Goal: Obtain resource: Obtain resource

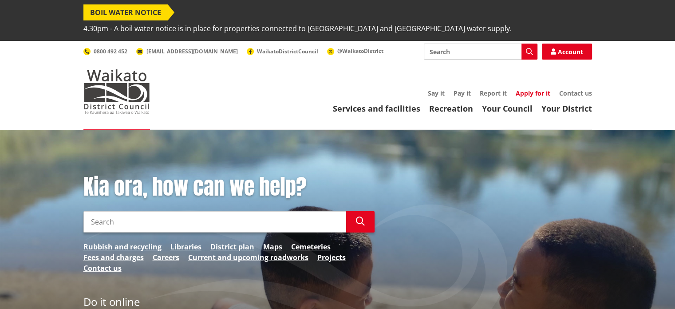
click at [523, 89] on link "Apply for it" at bounding box center [533, 93] width 35 height 8
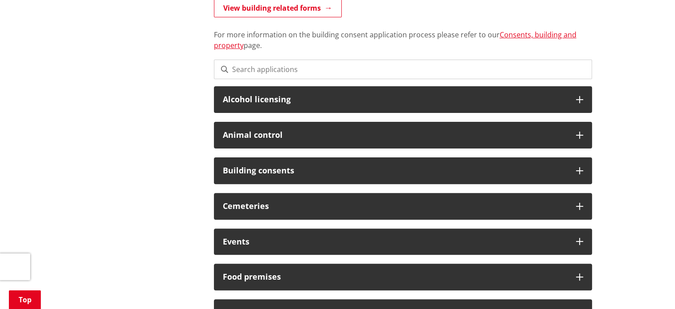
scroll to position [264, 0]
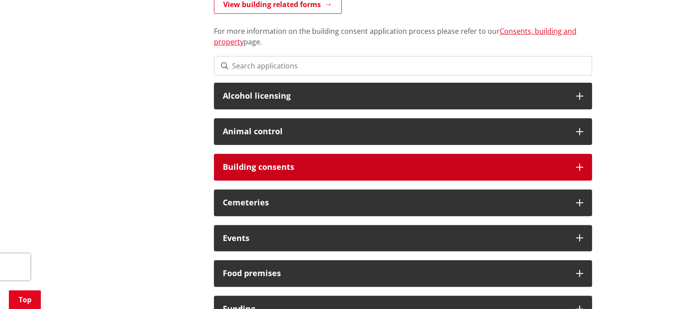
click at [269, 162] on h3 "Building consents" at bounding box center [395, 166] width 345 height 9
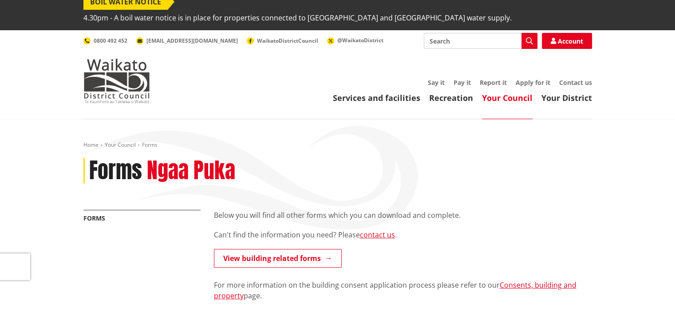
scroll to position [10, 0]
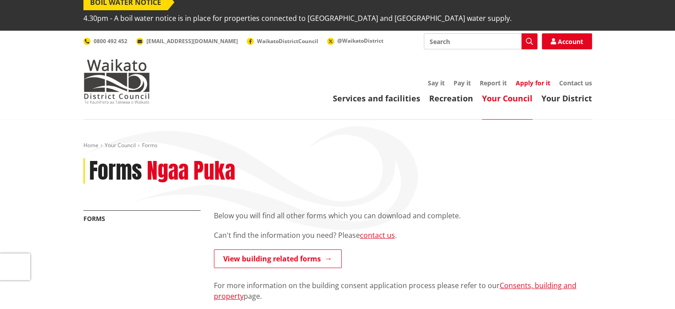
click at [533, 79] on link "Apply for it" at bounding box center [533, 83] width 35 height 8
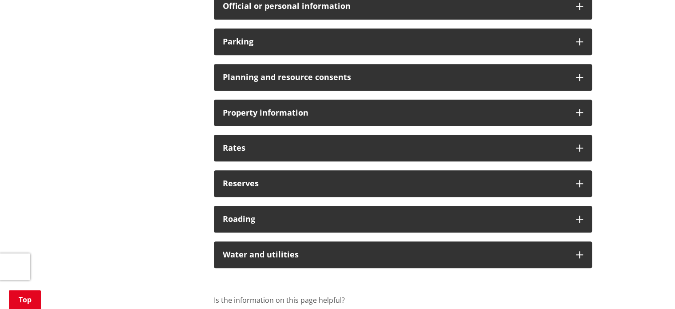
scroll to position [757, 0]
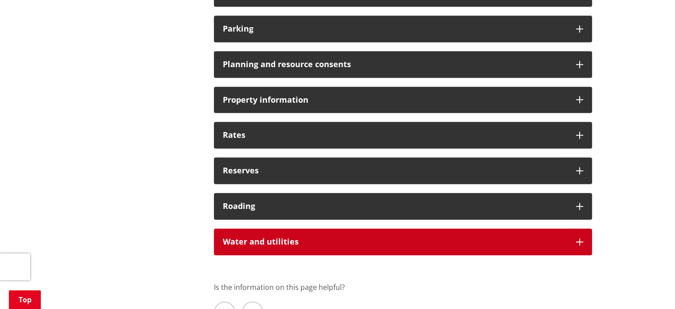
click at [400, 237] on h3 "Water and utilities" at bounding box center [395, 241] width 345 height 9
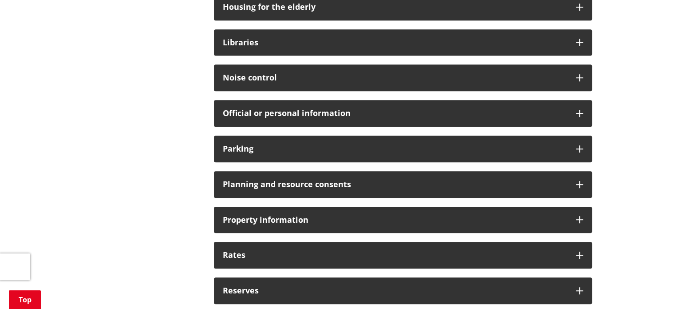
scroll to position [634, 0]
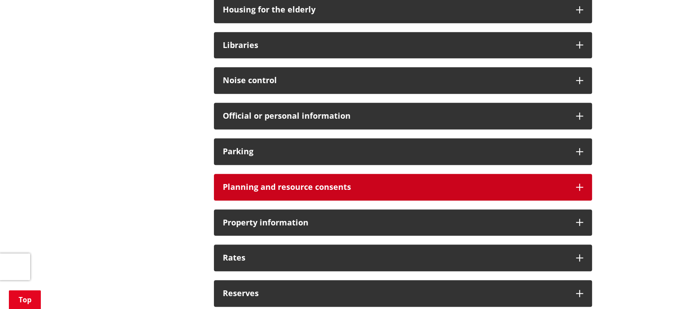
click at [369, 182] on h3 "Planning and resource consents" at bounding box center [395, 186] width 345 height 9
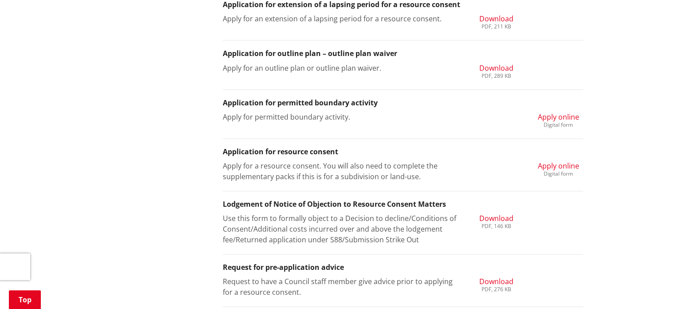
scroll to position [1066, 0]
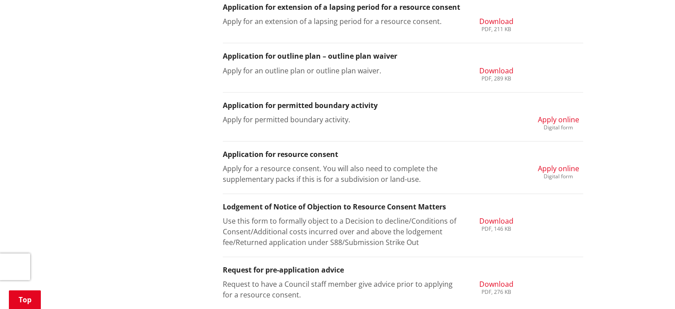
click at [551, 163] on span "Apply online" at bounding box center [558, 168] width 41 height 10
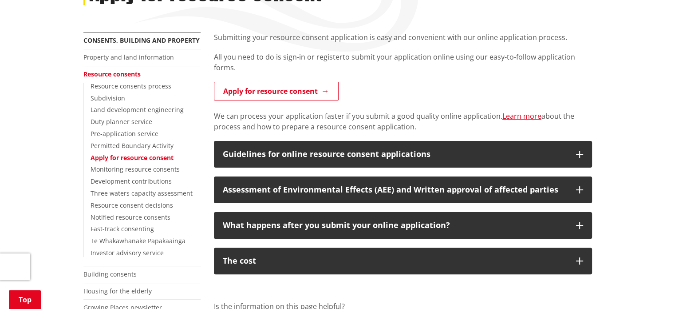
scroll to position [190, 0]
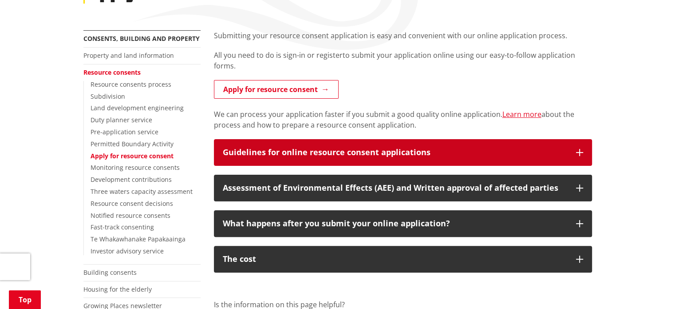
click at [461, 148] on div "Guidelines for online resource consent applications" at bounding box center [395, 152] width 345 height 9
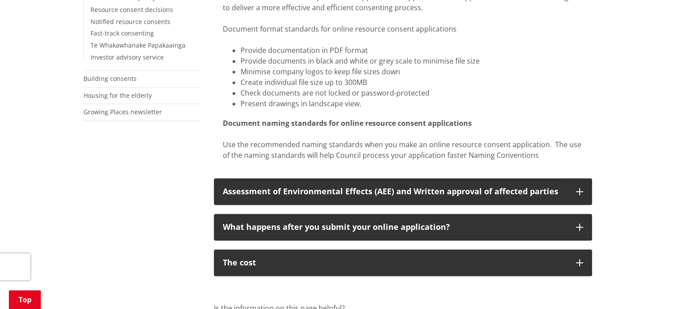
scroll to position [400, 0]
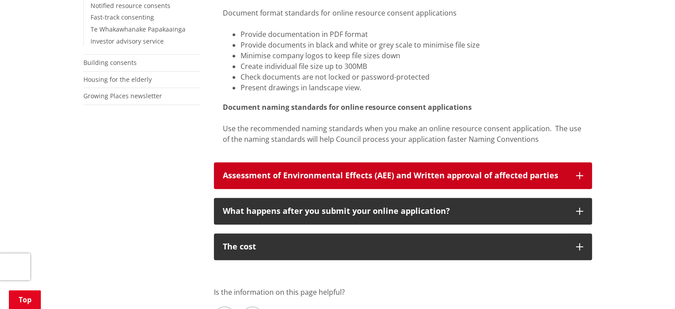
click at [358, 171] on div "Assessment of Environmental Effects (AEE) and Written approval of affected part…" at bounding box center [395, 175] width 345 height 9
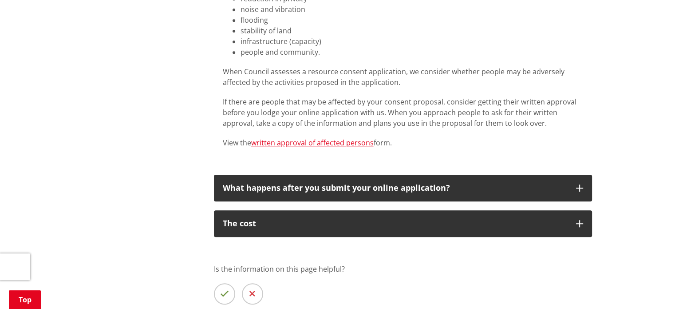
scroll to position [722, 0]
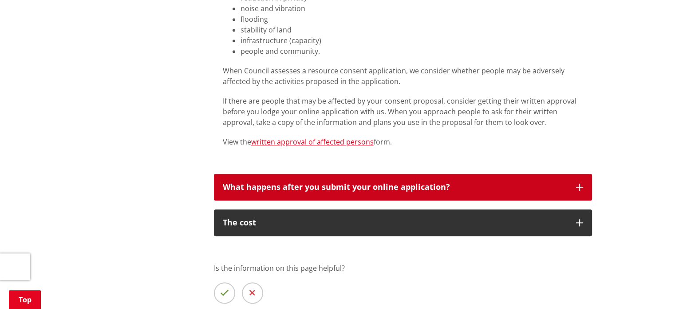
click at [347, 182] on div "What happens after you submit your online application?" at bounding box center [395, 186] width 345 height 9
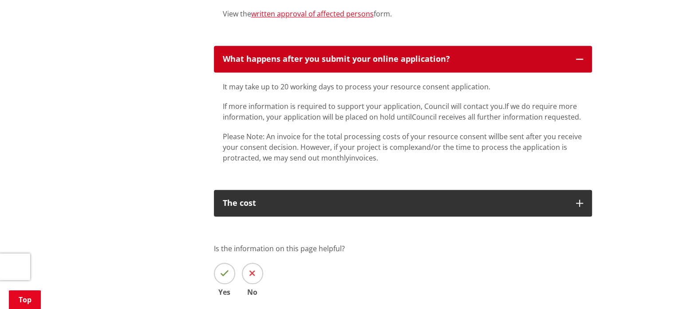
scroll to position [851, 0]
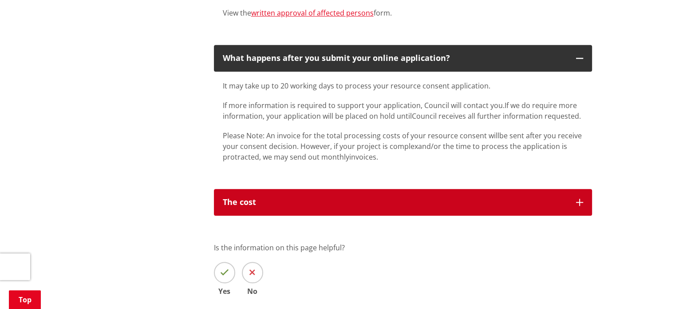
click at [335, 196] on button "The cost" at bounding box center [403, 202] width 378 height 27
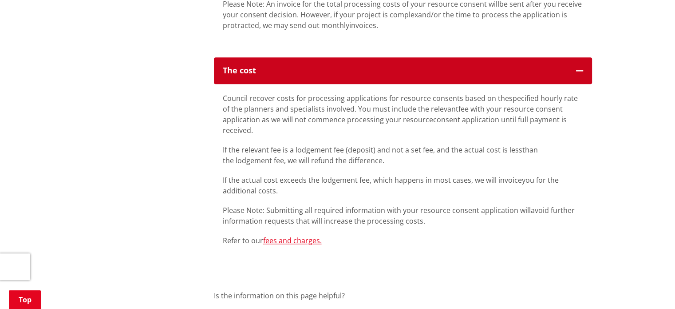
scroll to position [984, 0]
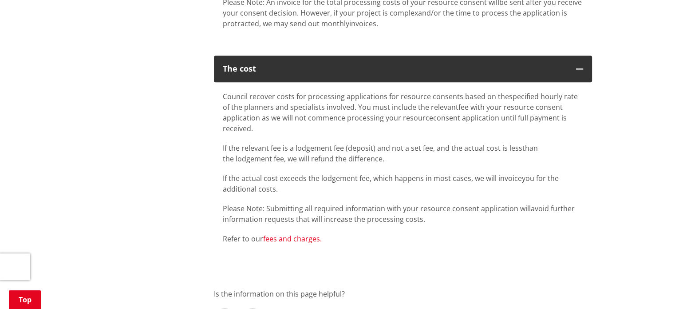
click at [305, 234] on link "fees and charges." at bounding box center [292, 239] width 59 height 10
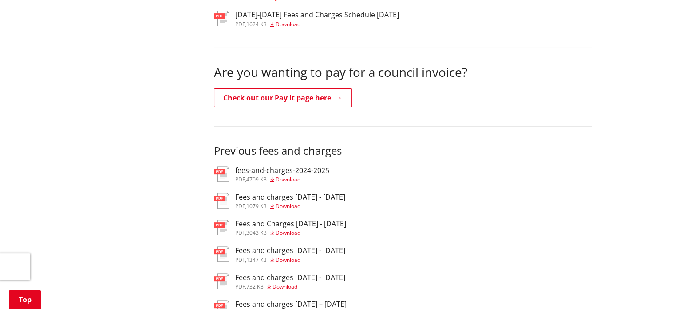
scroll to position [305, 0]
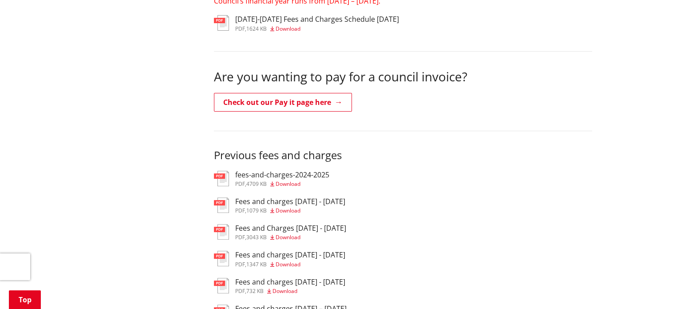
click at [253, 170] on h3 "fees-and-charges-2024-2025" at bounding box center [282, 174] width 94 height 8
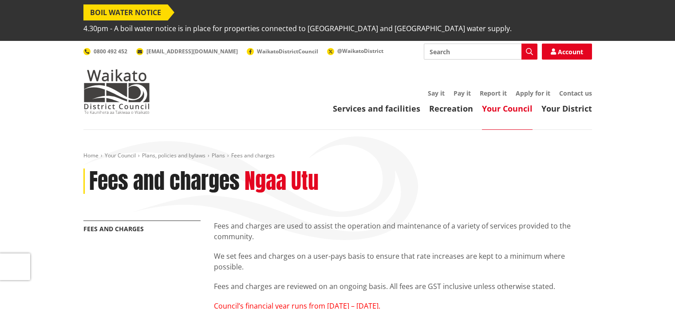
scroll to position [305, 0]
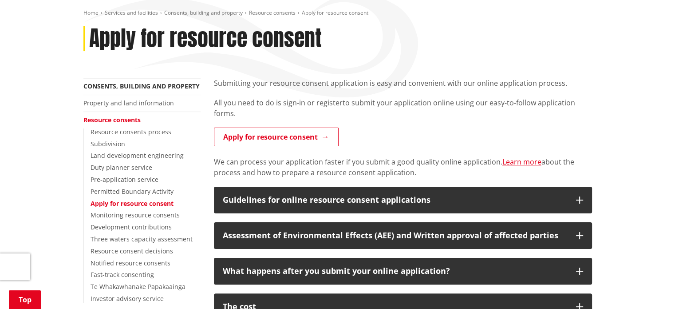
scroll to position [135, 0]
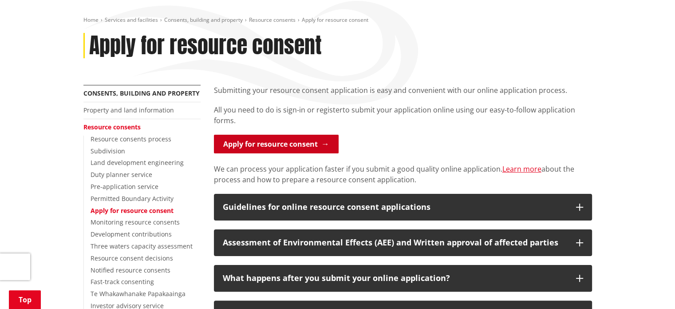
click at [265, 135] on link "Apply for resource consent" at bounding box center [276, 144] width 125 height 19
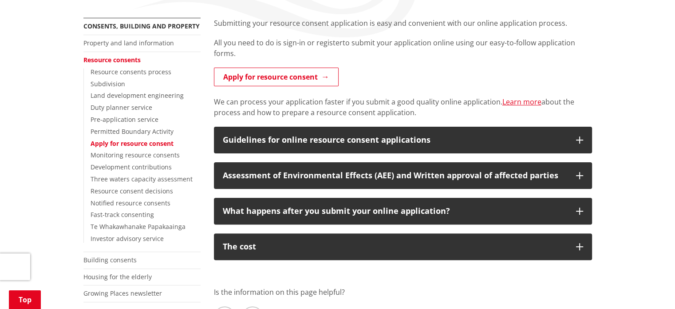
scroll to position [203, 0]
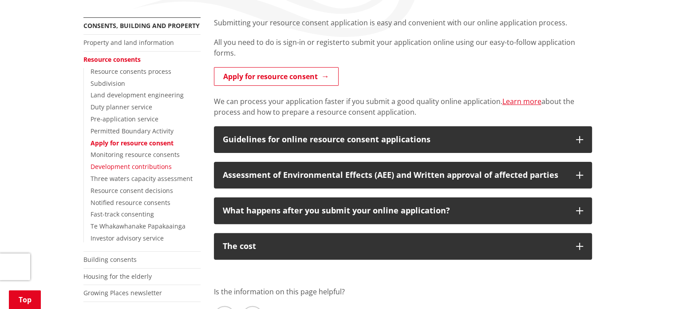
click at [124, 162] on link "Development contributions" at bounding box center [131, 166] width 81 height 8
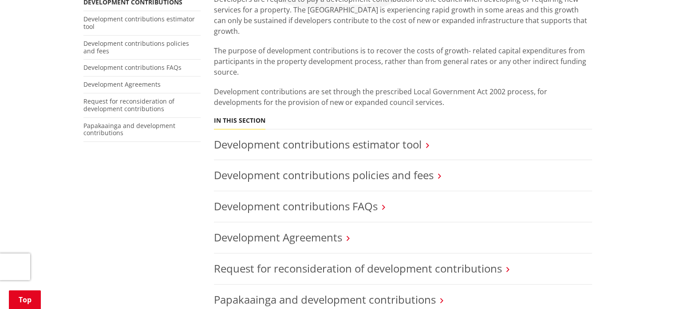
scroll to position [232, 0]
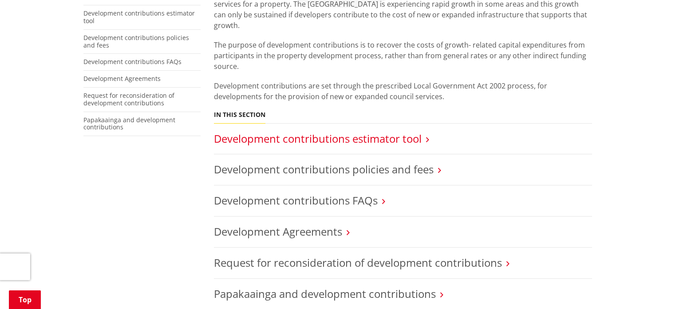
click at [331, 131] on link "Development contributions estimator tool" at bounding box center [318, 138] width 208 height 15
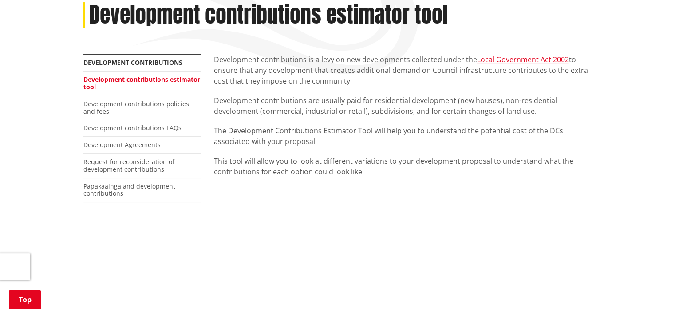
scroll to position [165, 0]
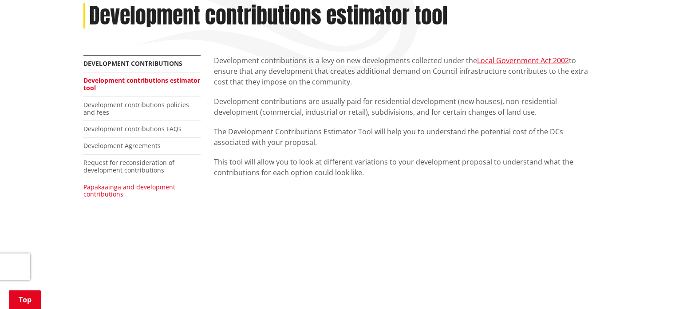
click at [135, 182] on link "Papakaainga and development contributions" at bounding box center [129, 190] width 92 height 16
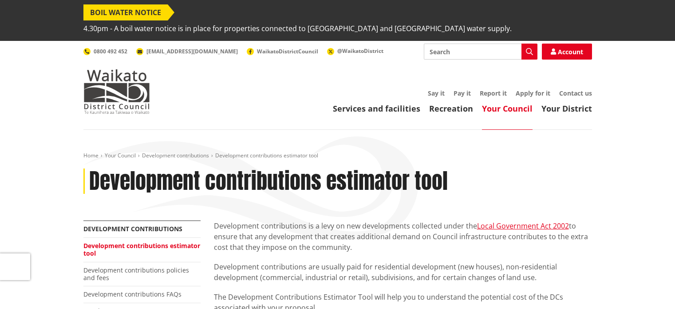
scroll to position [165, 0]
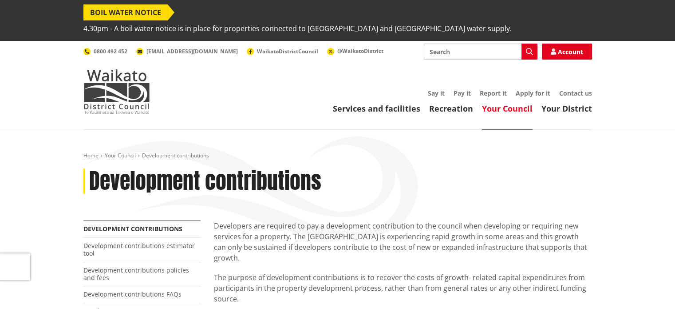
scroll to position [62, 0]
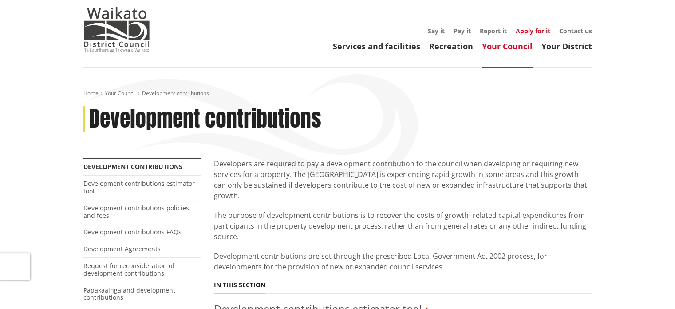
click at [524, 27] on link "Apply for it" at bounding box center [533, 31] width 35 height 8
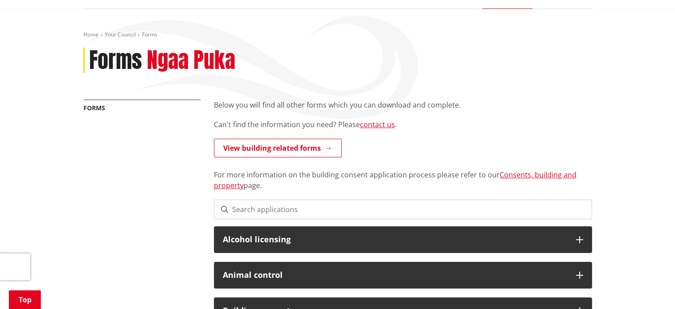
scroll to position [122, 0]
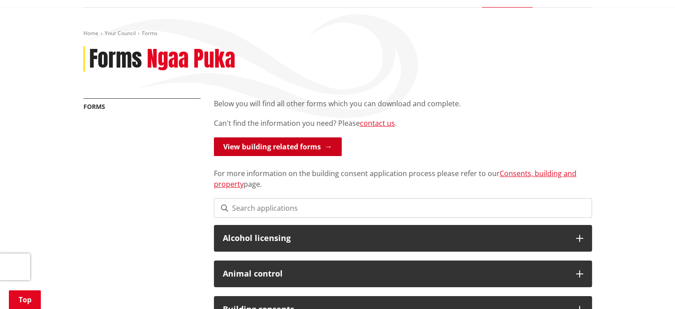
click at [301, 137] on link "View building related forms" at bounding box center [278, 146] width 128 height 19
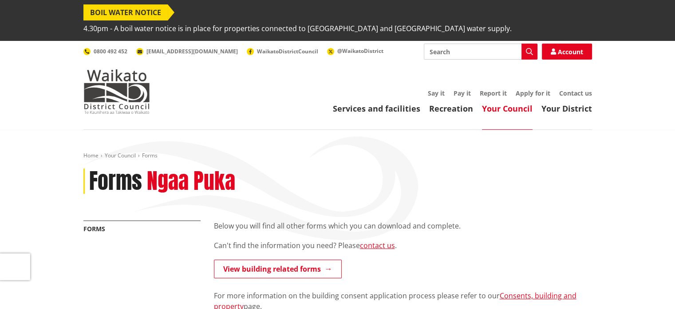
click at [456, 44] on input "Search" at bounding box center [481, 52] width 114 height 16
type input "install waste water system"
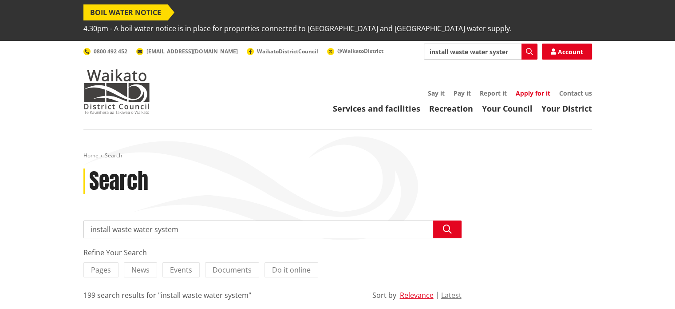
click at [535, 89] on link "Apply for it" at bounding box center [533, 93] width 35 height 8
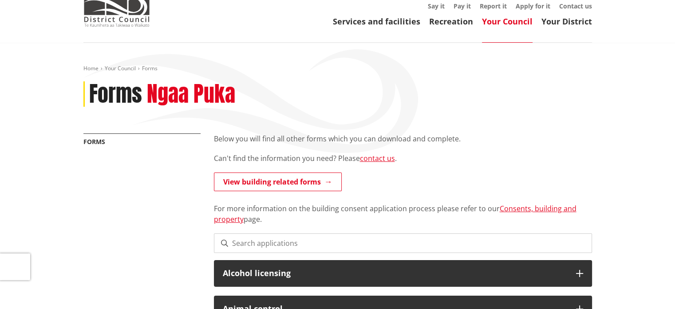
scroll to position [88, 0]
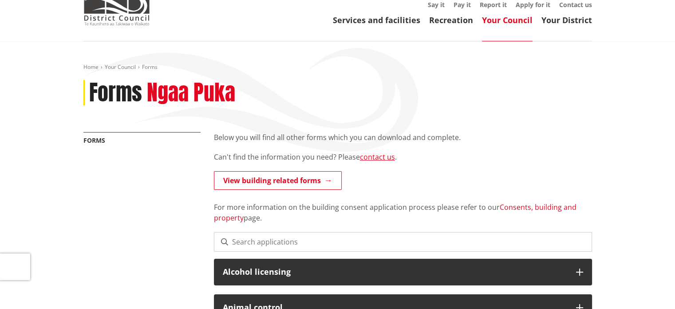
click at [517, 202] on link "Consents, building and property" at bounding box center [395, 212] width 363 height 20
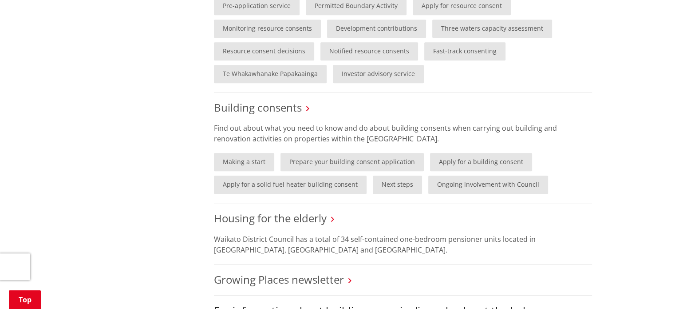
scroll to position [685, 0]
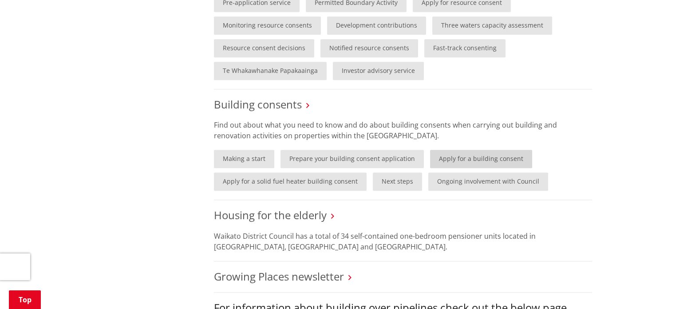
click at [463, 150] on link "Apply for a building consent" at bounding box center [481, 159] width 102 height 18
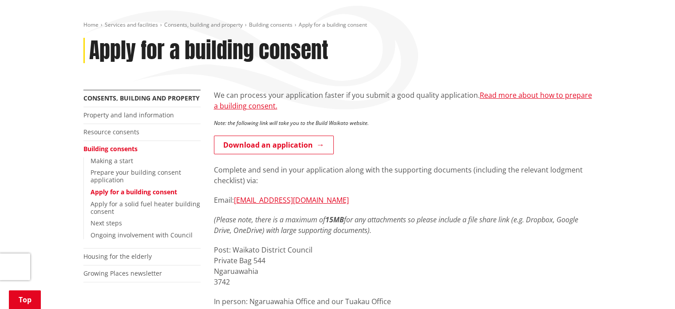
scroll to position [130, 0]
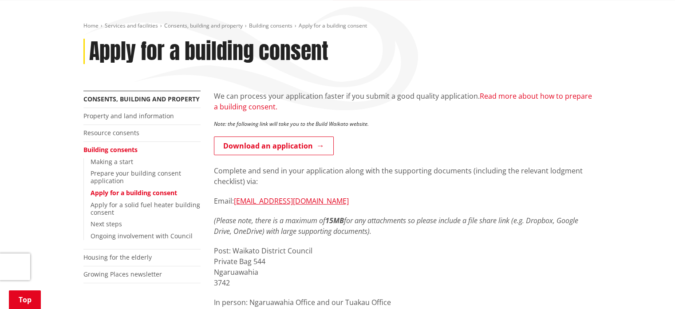
click at [495, 91] on link "Read more about how to prepare a building consent." at bounding box center [403, 101] width 378 height 20
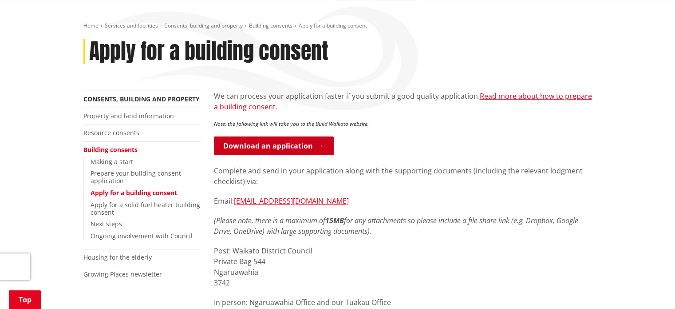
click at [287, 136] on link "Download an application" at bounding box center [274, 145] width 120 height 19
